Goal: Transaction & Acquisition: Purchase product/service

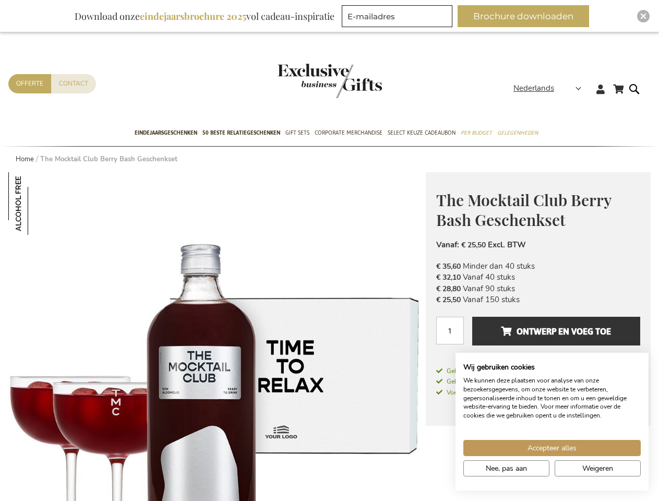
click at [551, 88] on span "Nederlands" at bounding box center [534, 89] width 41 height 12
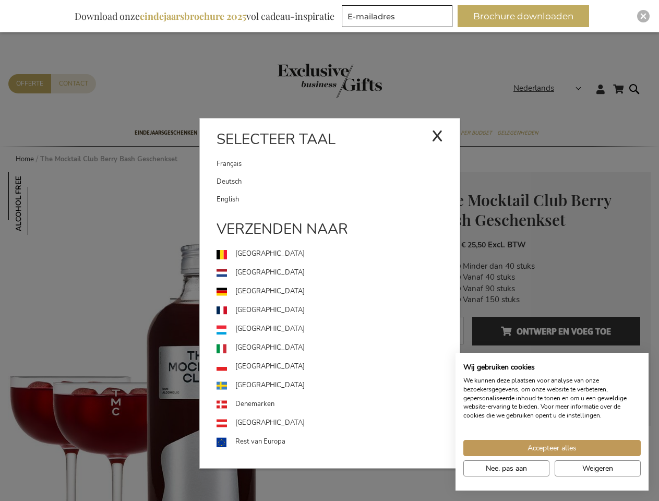
click at [217, 337] on link "[GEOGRAPHIC_DATA]" at bounding box center [338, 329] width 243 height 19
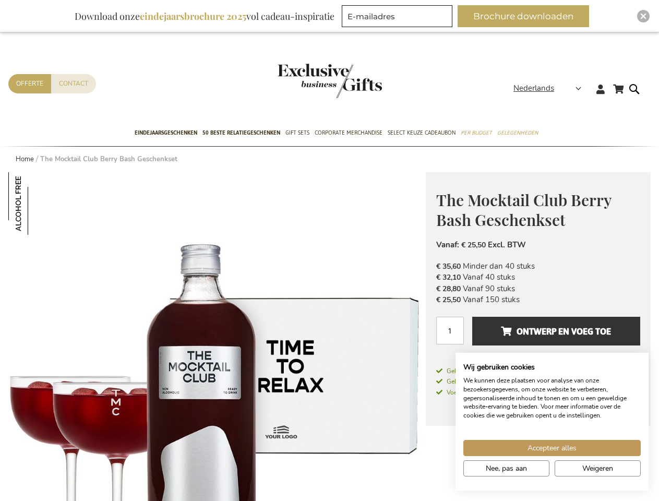
click at [40, 204] on img at bounding box center [39, 203] width 63 height 63
click at [538, 336] on span "Ontwerp en voeg toe" at bounding box center [556, 331] width 110 height 17
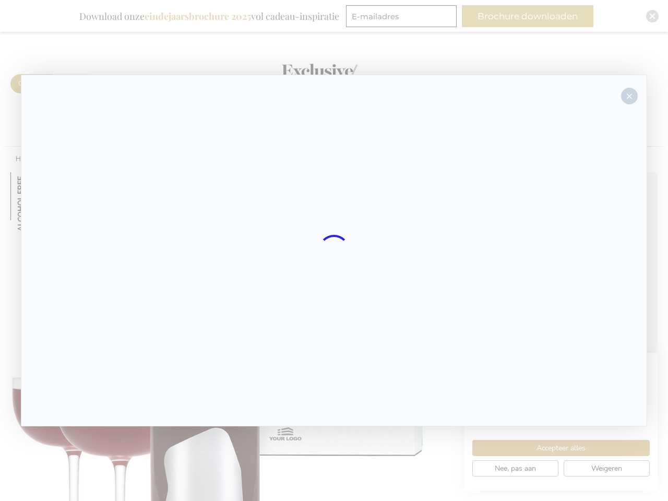
click at [557, 331] on div at bounding box center [334, 251] width 627 height 352
click at [528, 16] on div at bounding box center [334, 250] width 668 height 501
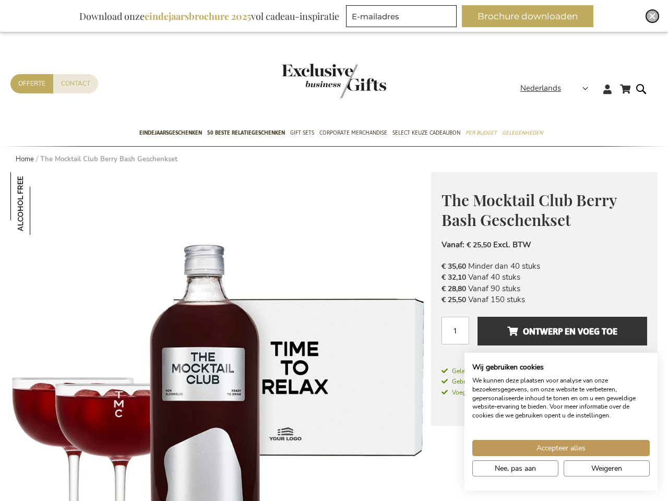
click at [650, 16] on img "Close" at bounding box center [653, 16] width 6 height 6
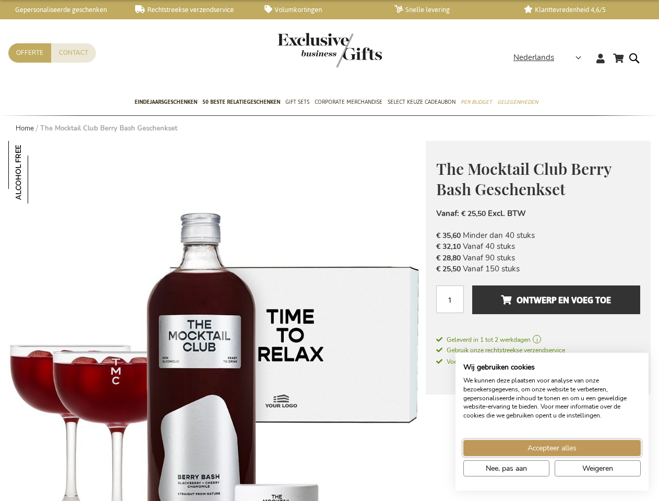
click at [552, 448] on span "Accepteer alles" at bounding box center [552, 448] width 49 height 11
